Goal: Task Accomplishment & Management: Use online tool/utility

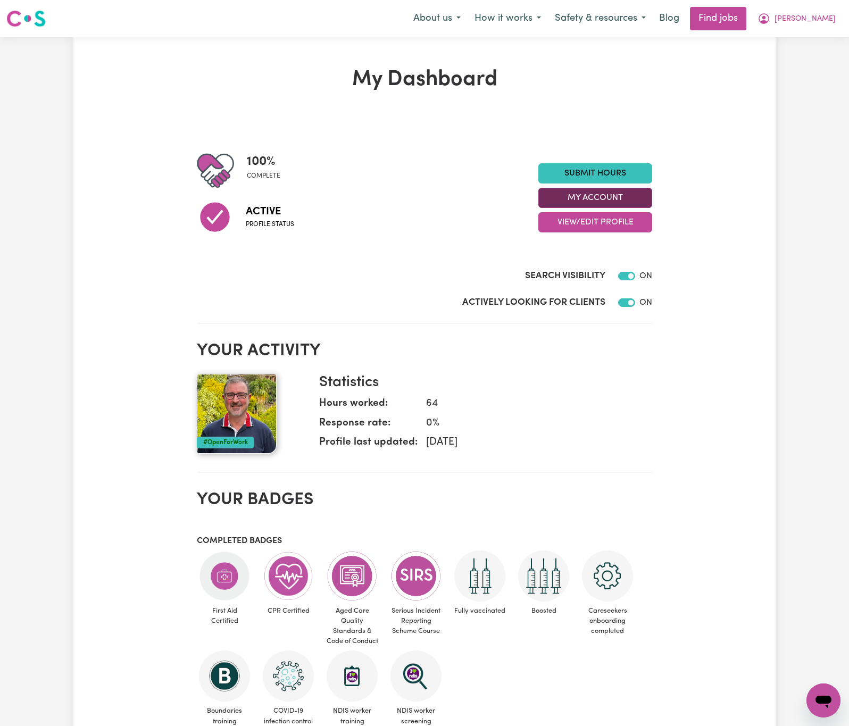
click at [627, 197] on button "My Account" at bounding box center [595, 198] width 114 height 20
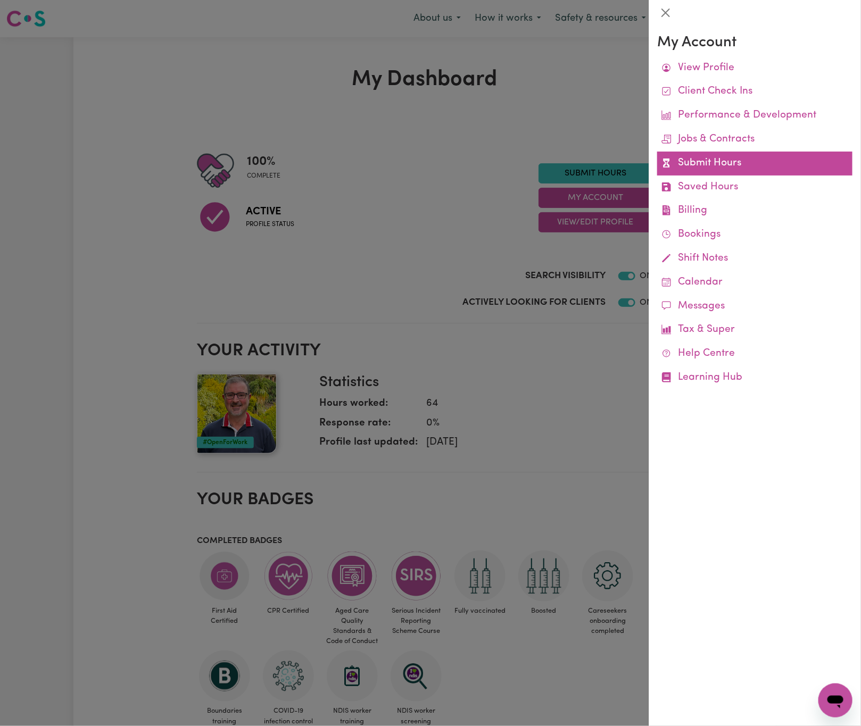
click at [773, 160] on link "Submit Hours" at bounding box center [754, 164] width 195 height 24
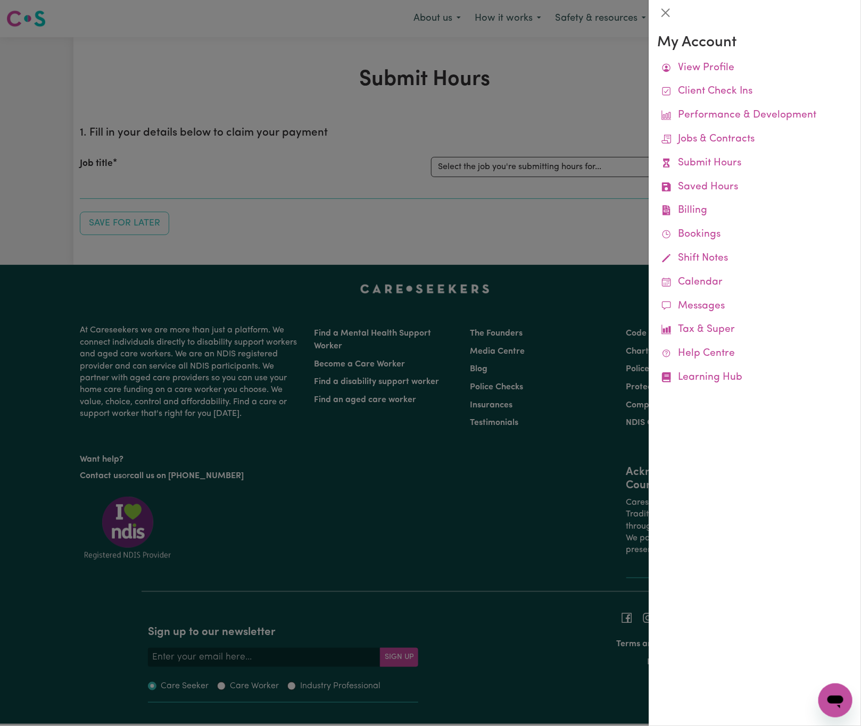
click at [433, 101] on div at bounding box center [430, 363] width 861 height 726
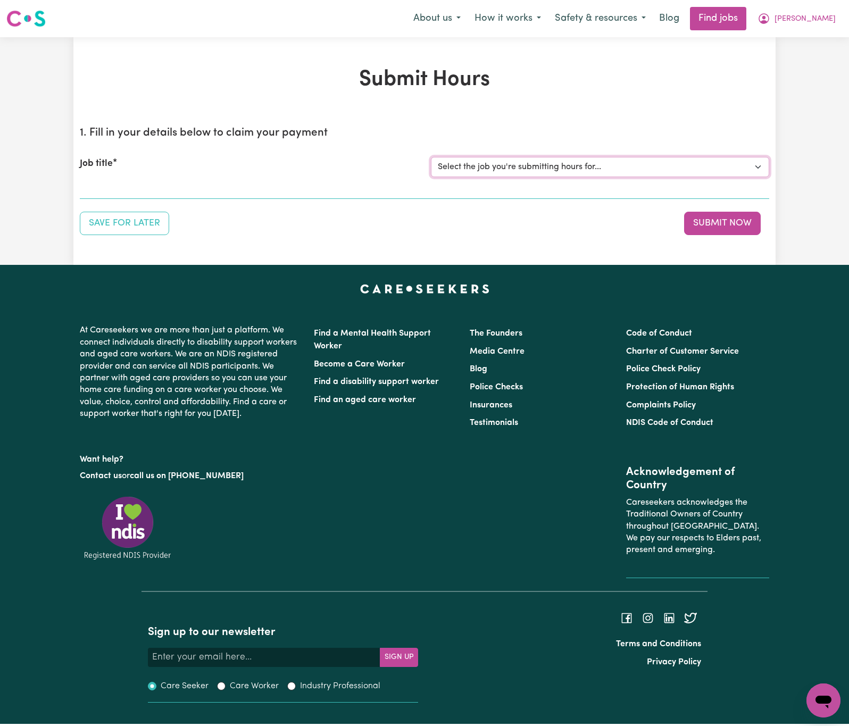
click at [508, 158] on select "Select the job you're submitting hours for... [[PERSON_NAME] [PERSON_NAME]] Job…" at bounding box center [600, 167] width 338 height 20
click at [431, 157] on select "Select the job you're submitting hours for... [[PERSON_NAME] [PERSON_NAME]] Job…" at bounding box center [600, 167] width 338 height 20
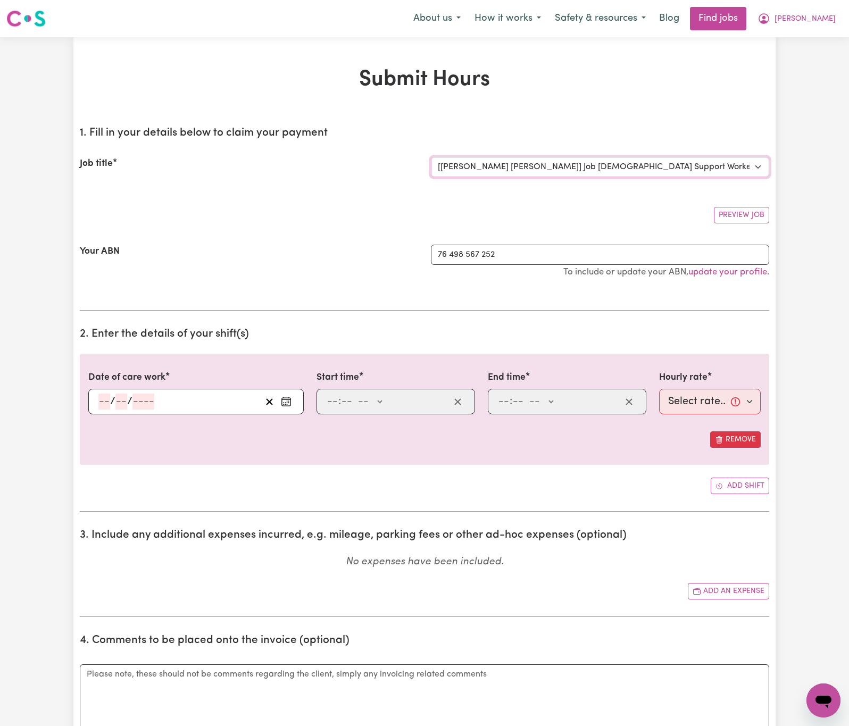
select select "0"
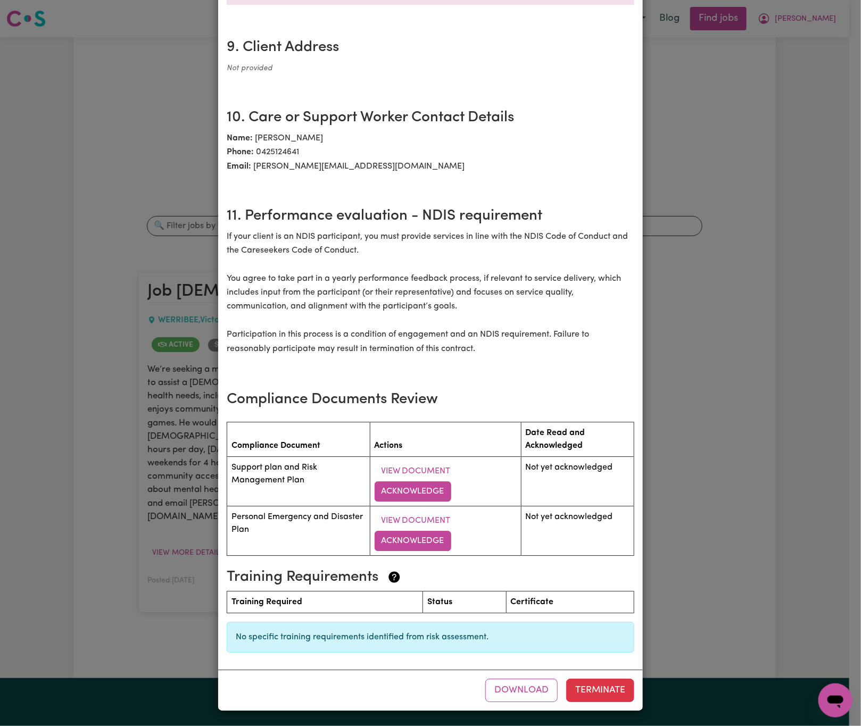
scroll to position [1163, 0]
